Goal: Navigation & Orientation: Find specific page/section

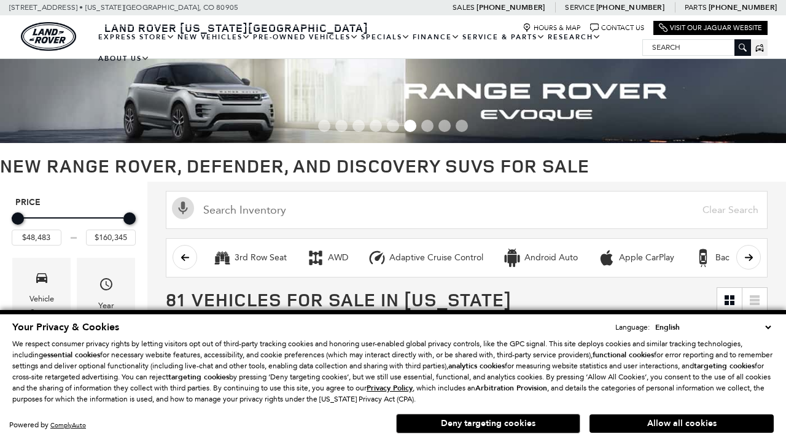
scroll to position [568, 0]
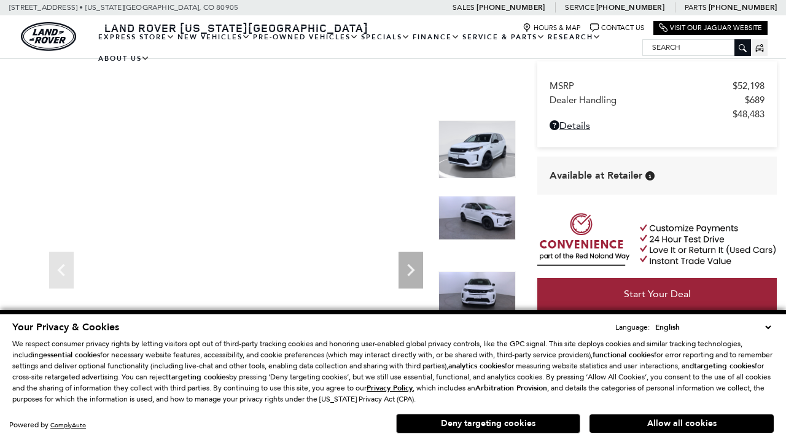
scroll to position [579, 0]
